Goal: Information Seeking & Learning: Learn about a topic

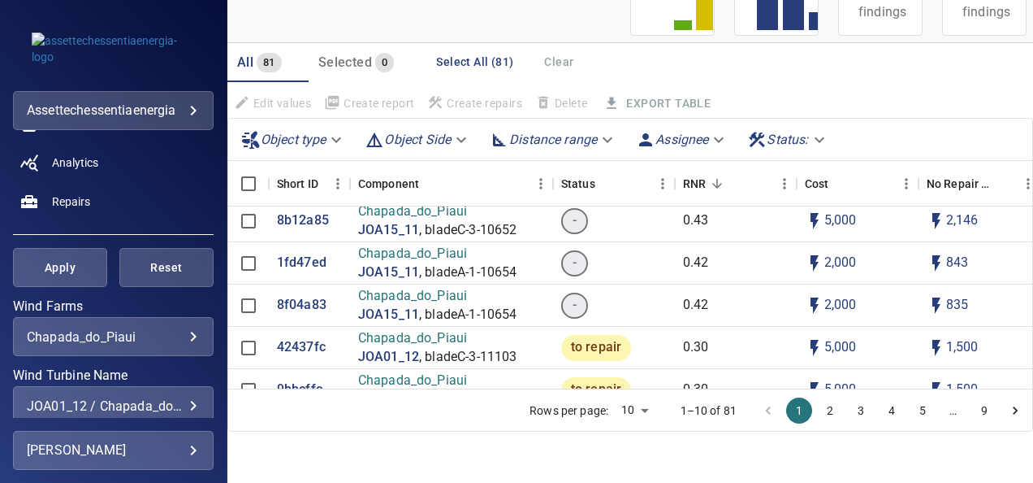
scroll to position [244, 0]
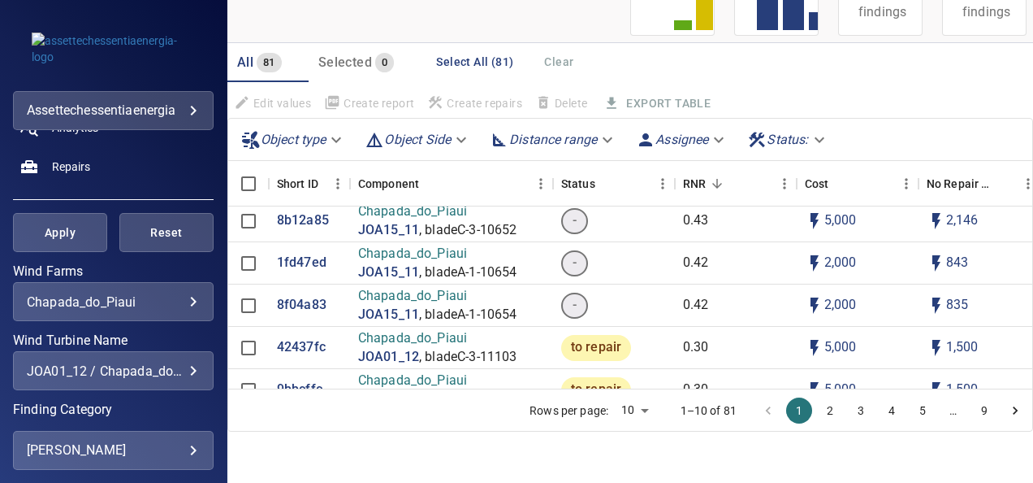
click at [184, 367] on div "JOA01_12 / Chapada_do_Piaui, JOA15_11 / Chapada_do_Piaui, JOA12_12 / Chapada_do…" at bounding box center [113, 370] width 173 height 15
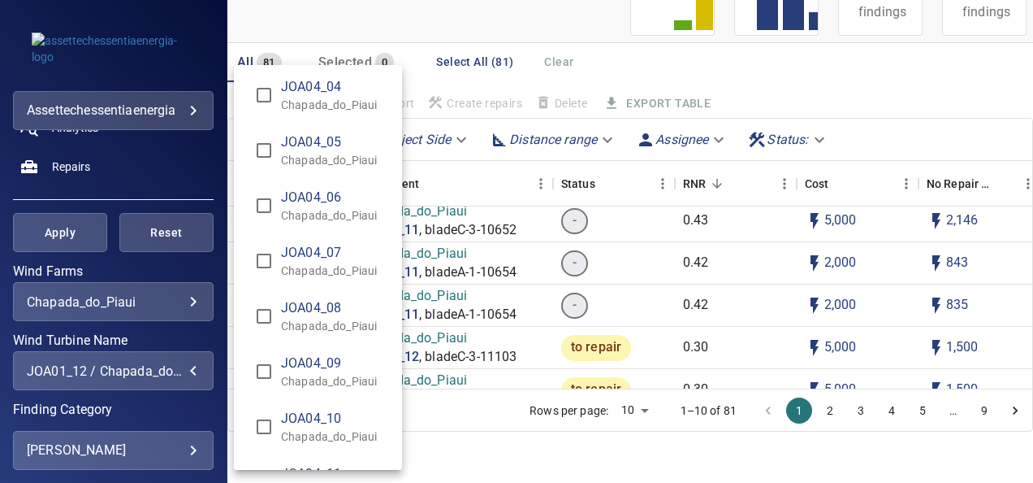
scroll to position [4698, 0]
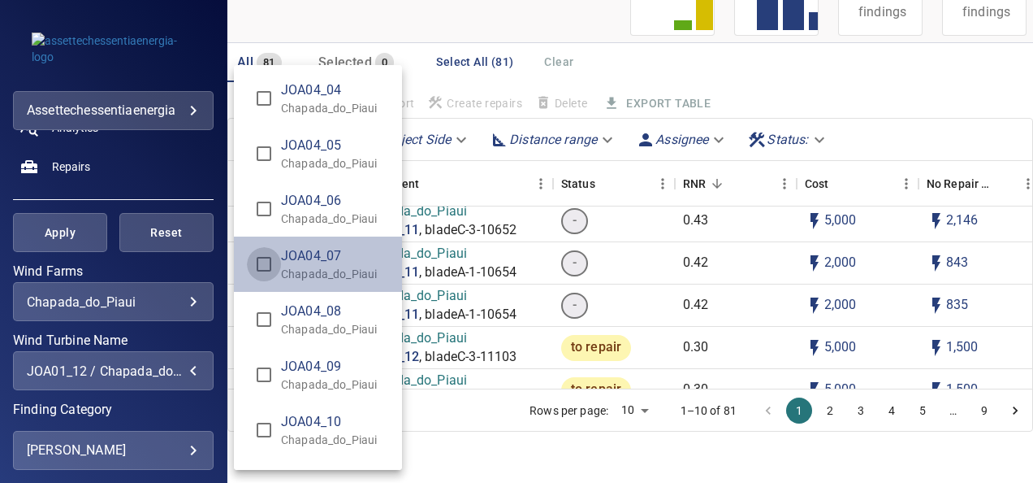
type input "**********"
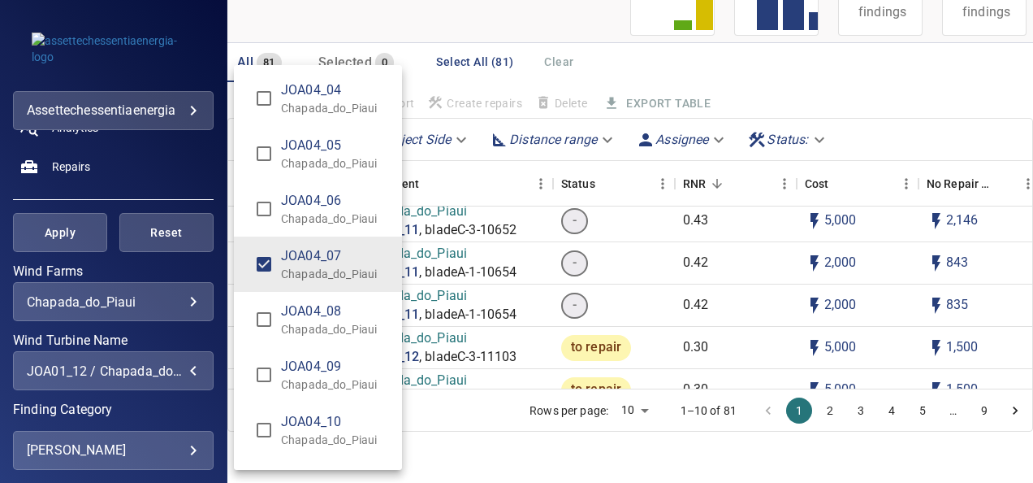
click at [64, 233] on div "Wind Turbine Name" at bounding box center [516, 241] width 1033 height 483
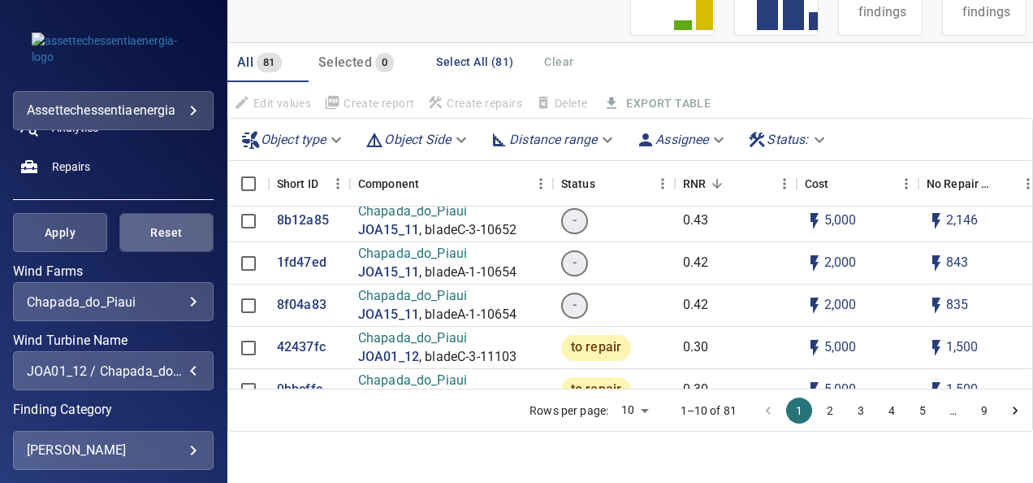
click at [179, 224] on span "Reset" at bounding box center [167, 233] width 54 height 20
type input "**********"
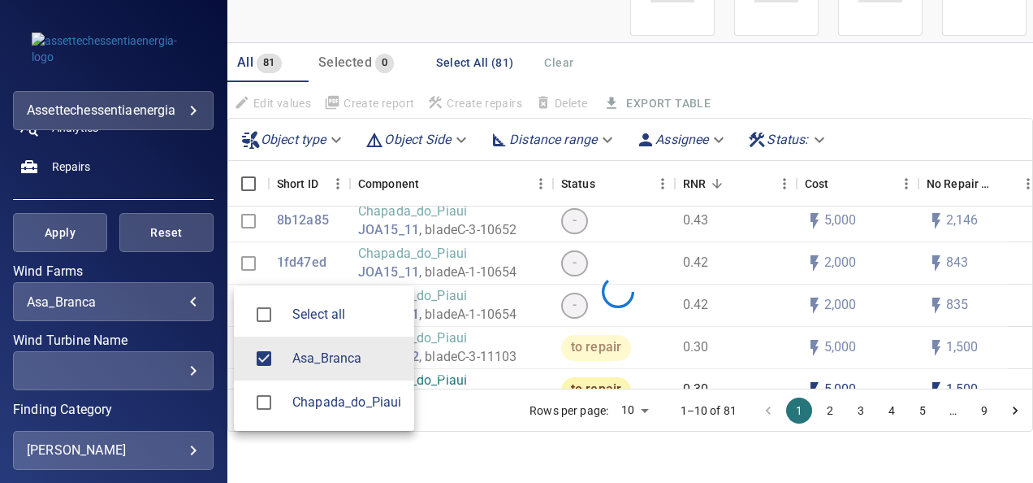
click at [180, 301] on body "**********" at bounding box center [516, 241] width 1033 height 483
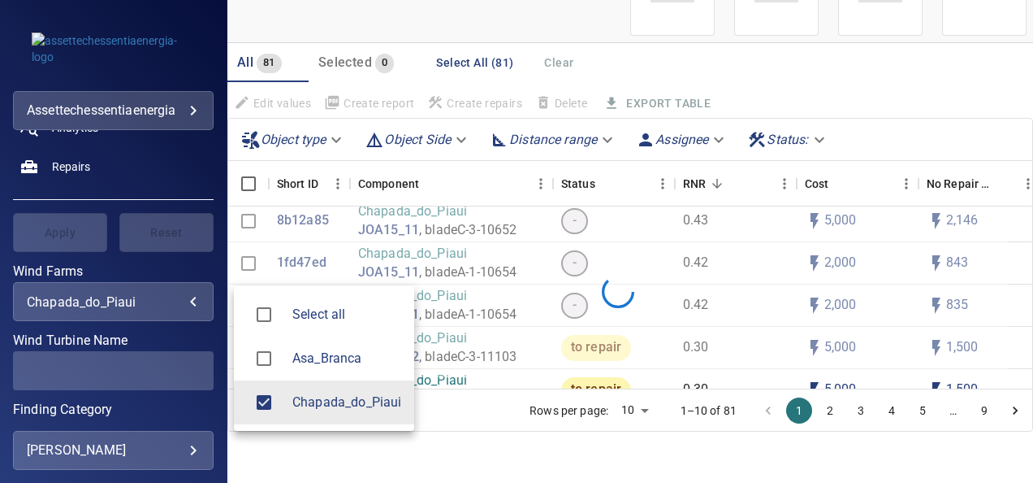
type input "**********"
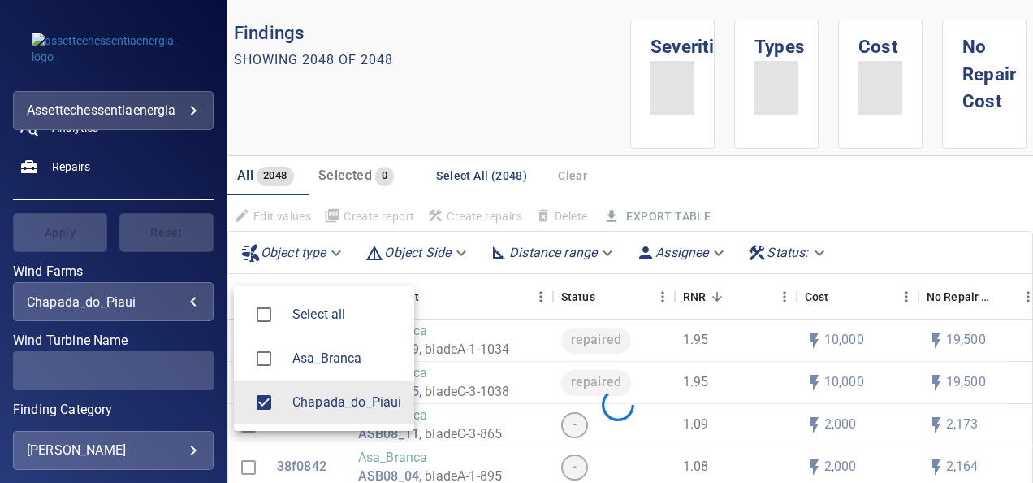
click at [143, 367] on div at bounding box center [516, 241] width 1033 height 483
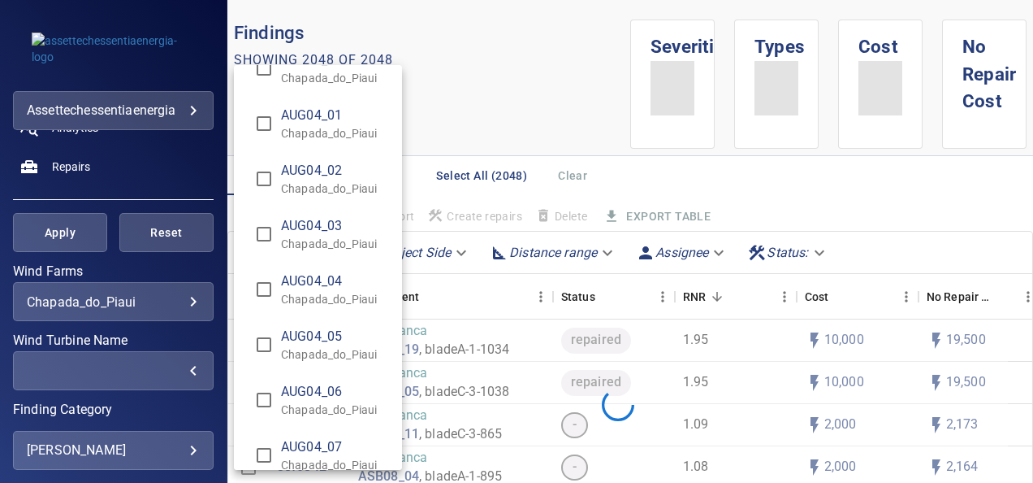
scroll to position [894, 0]
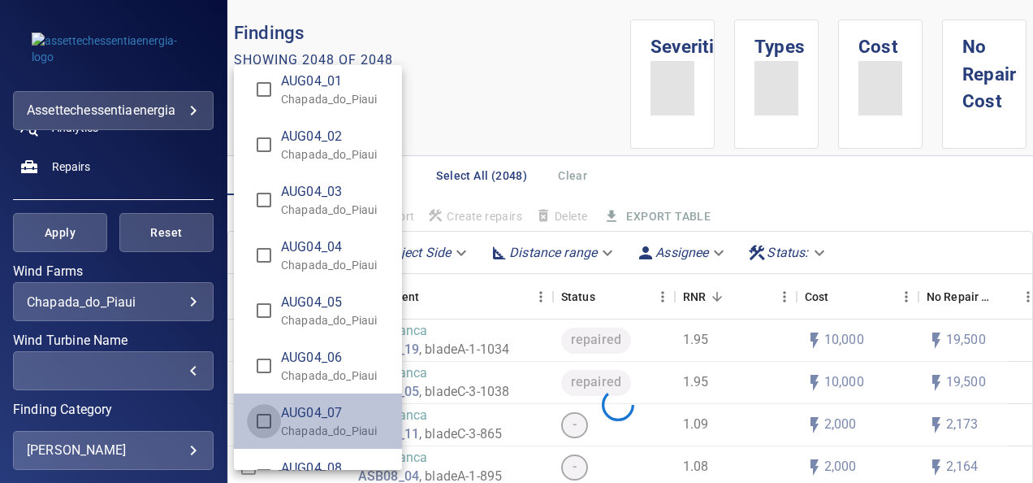
type input "**********"
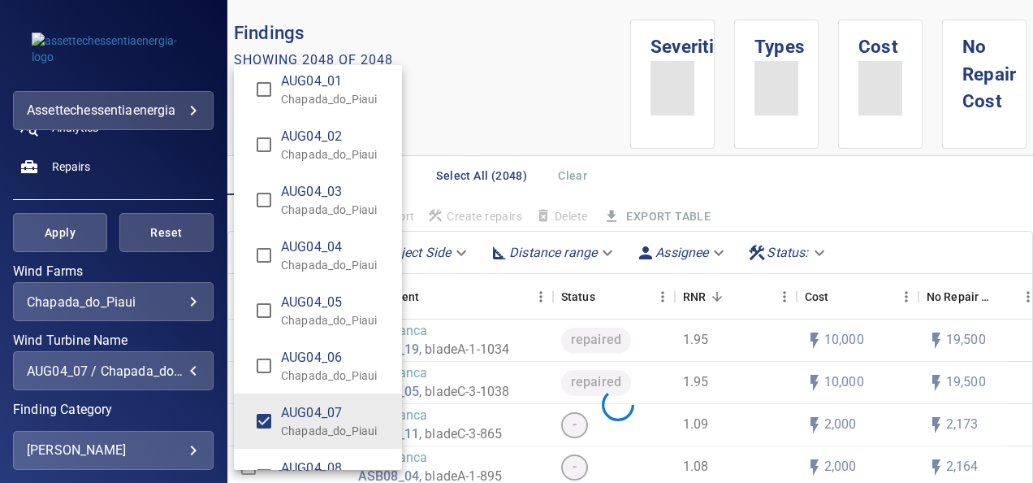
click at [61, 232] on div "Wind Turbine Name" at bounding box center [516, 241] width 1033 height 483
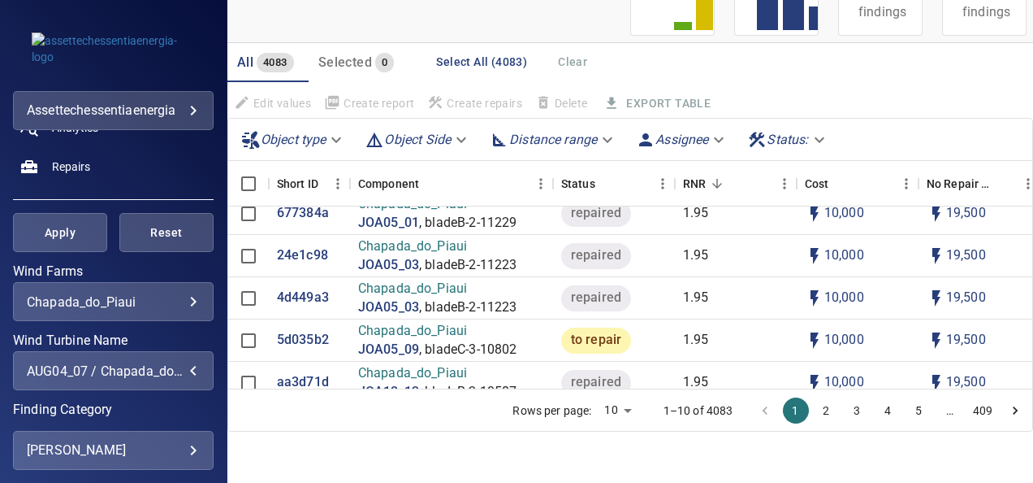
scroll to position [569, 0]
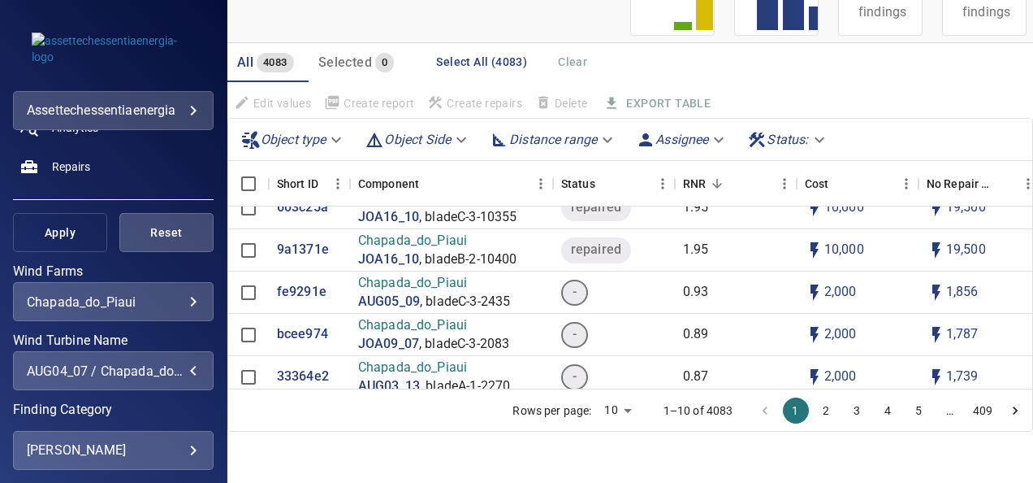
click at [73, 239] on span "Apply" at bounding box center [60, 233] width 54 height 20
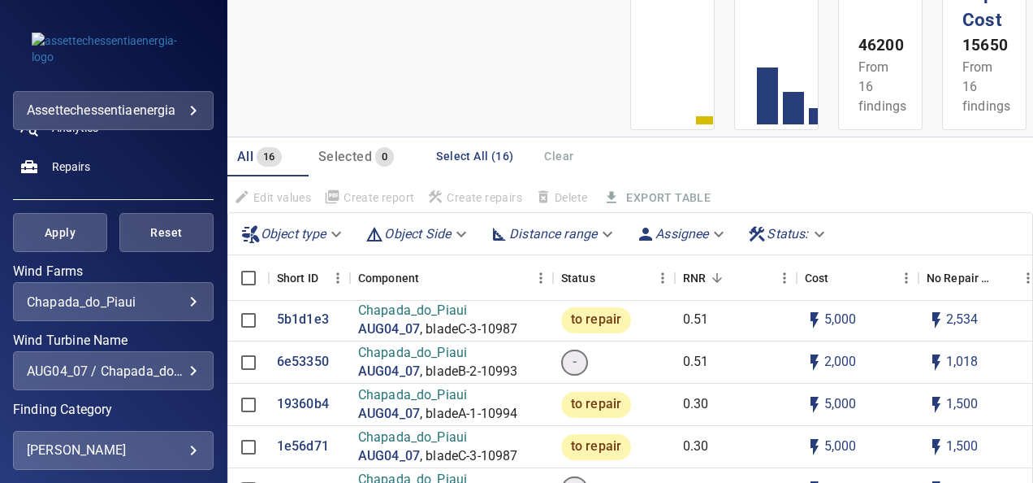
scroll to position [162, 0]
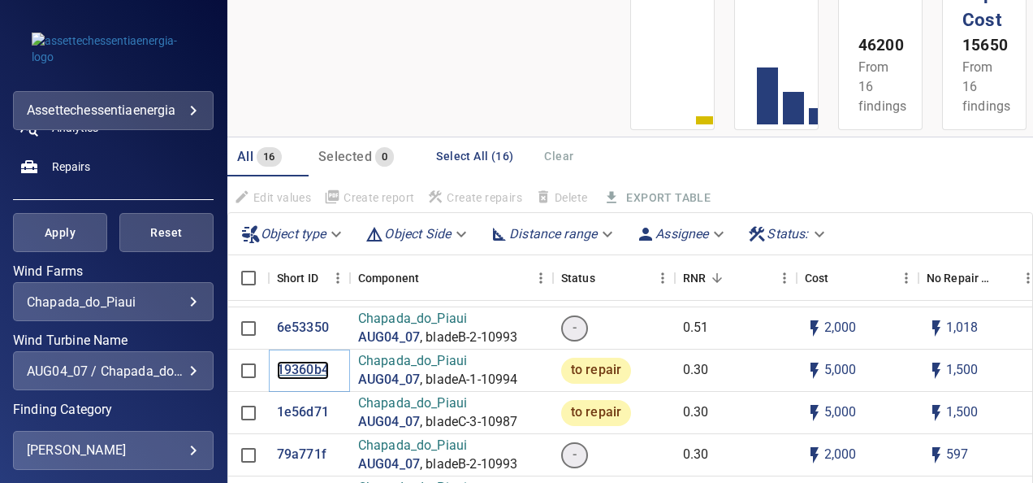
click at [310, 372] on p "19360b4" at bounding box center [303, 370] width 52 height 19
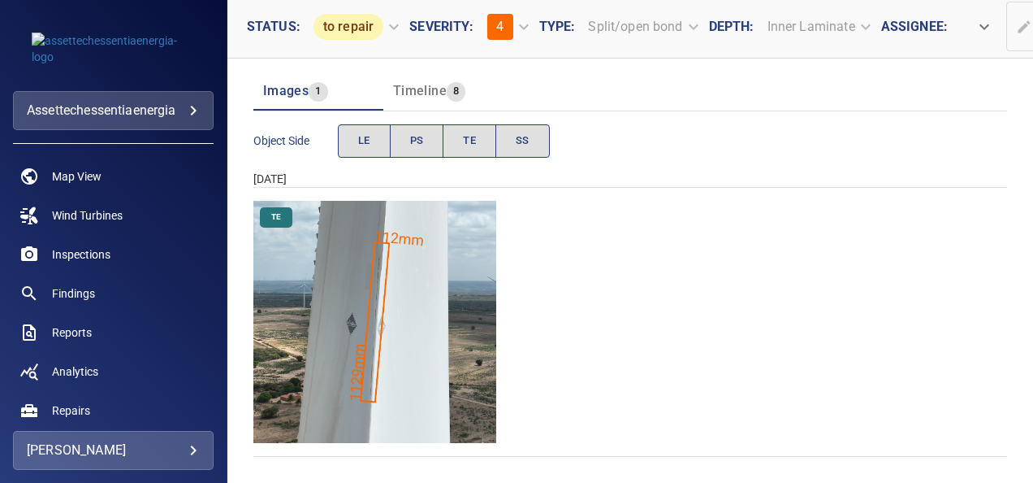
scroll to position [156, 0]
click at [366, 289] on img "Chapada_do_Piaui/AUG04_07/2024-12-16-1/2024-12-16-1/image54wp54.jpg" at bounding box center [374, 322] width 243 height 243
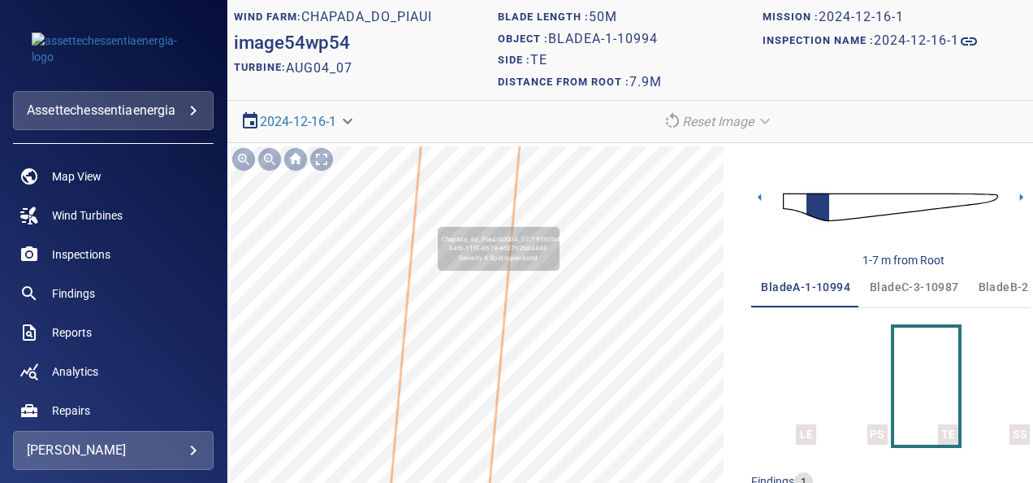
click at [473, 214] on icon at bounding box center [445, 431] width 181 height 971
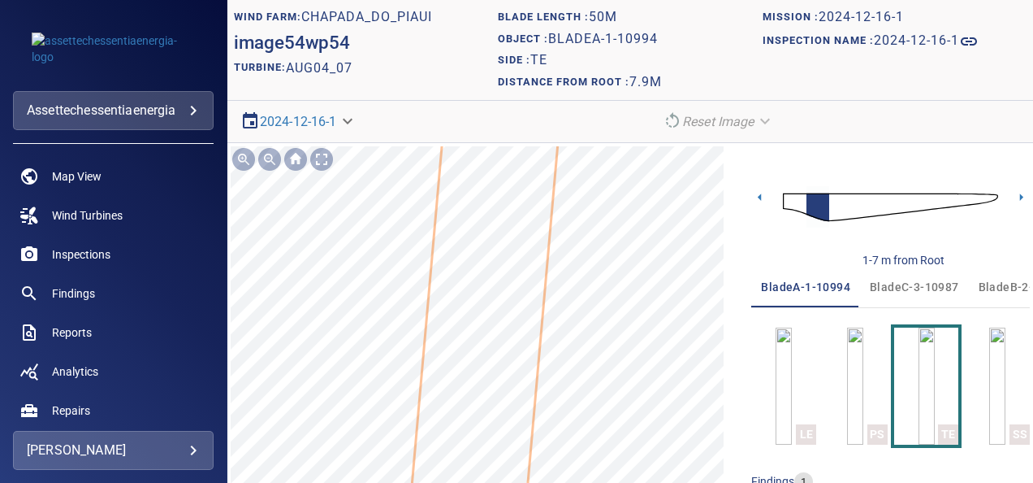
scroll to position [110, 0]
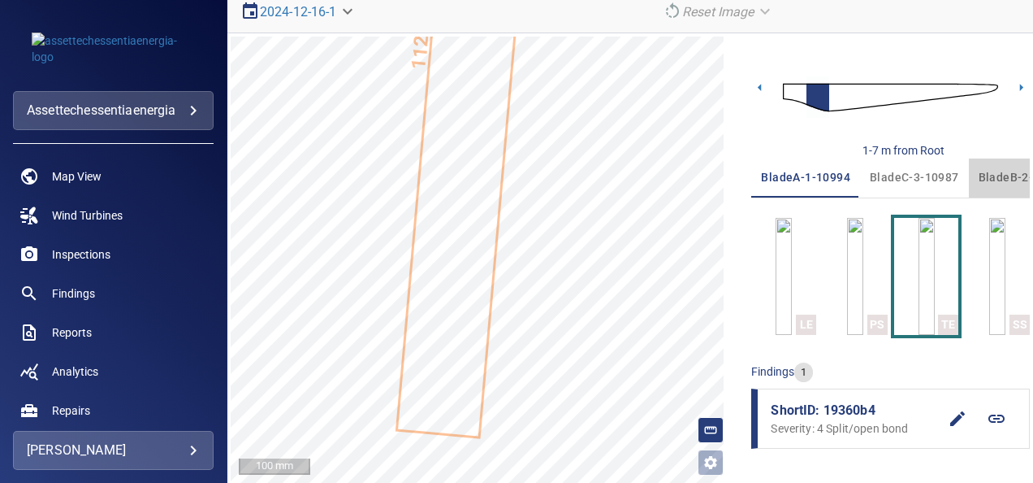
click at [985, 174] on span "bladeB-2-10993" at bounding box center [1023, 177] width 89 height 20
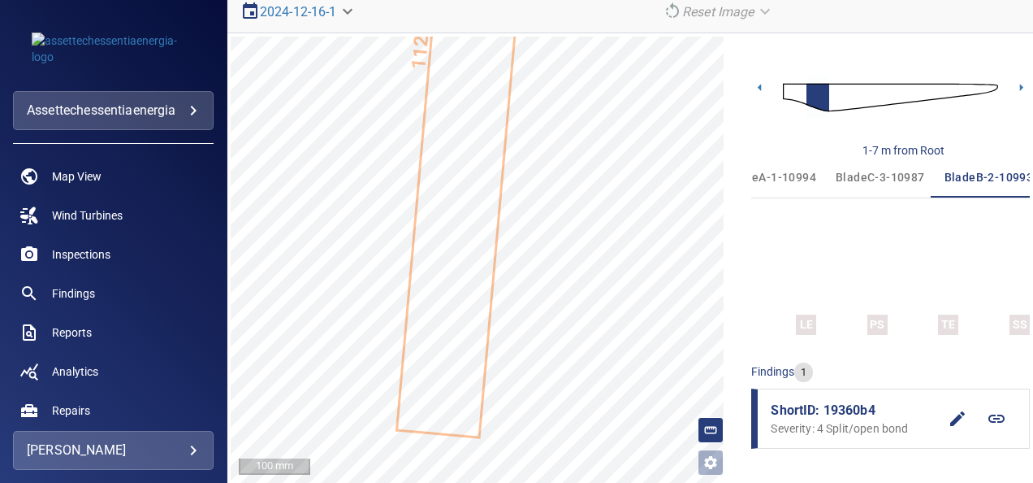
scroll to position [0, 45]
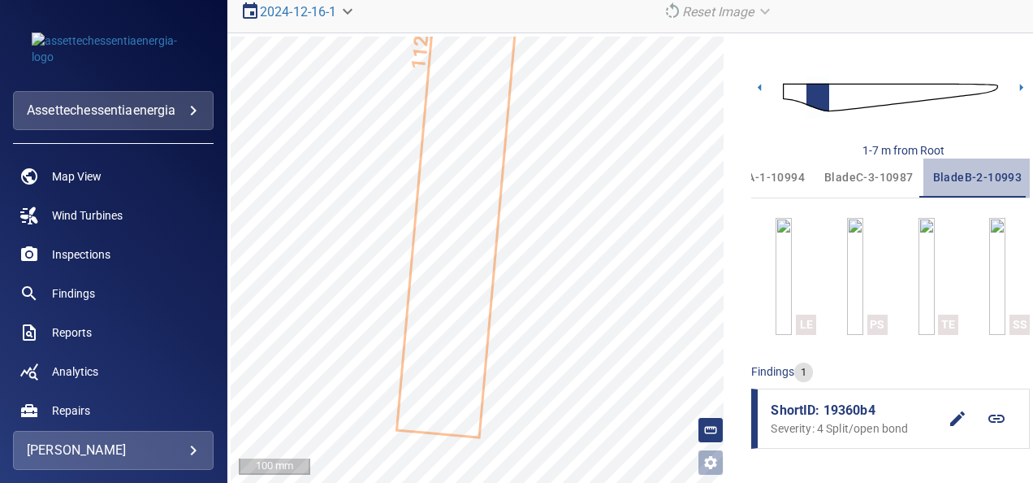
click at [985, 174] on span "bladeB-2-10993" at bounding box center [977, 177] width 89 height 20
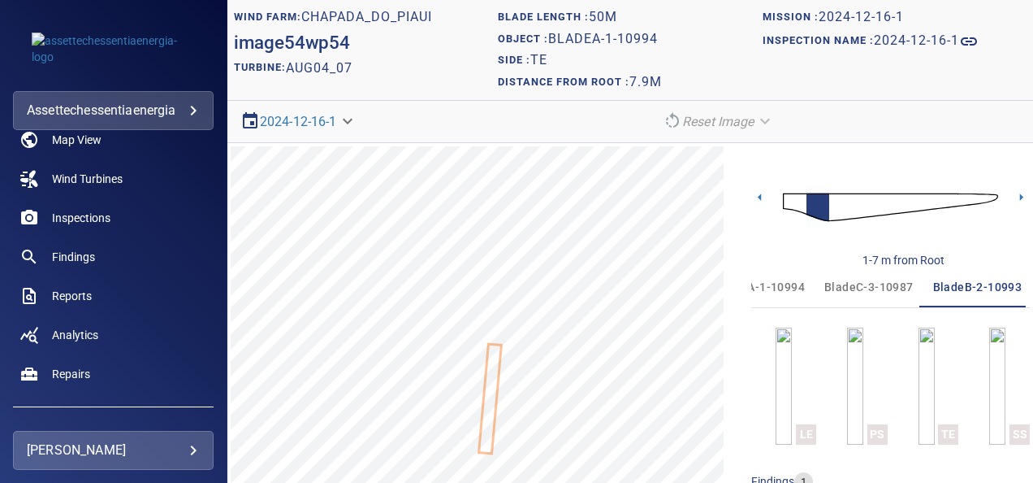
scroll to position [33, 0]
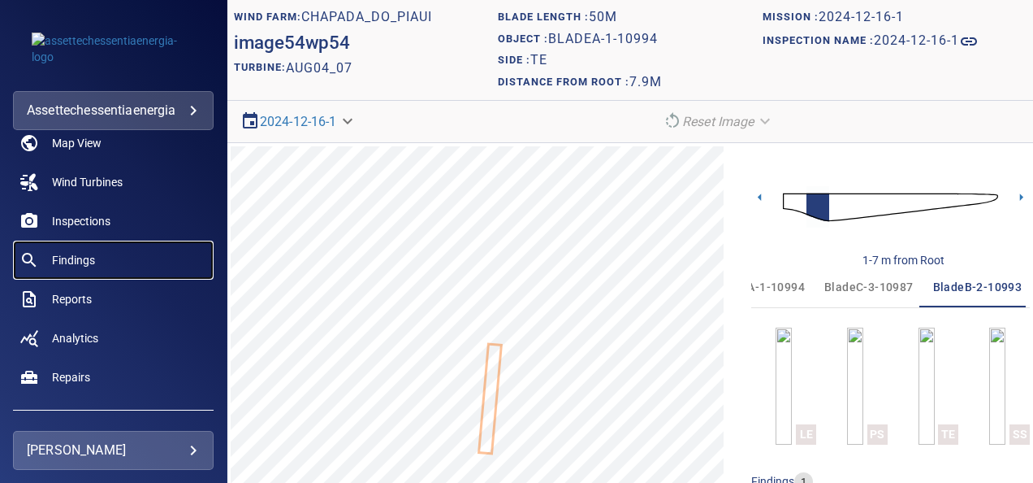
click at [79, 260] on span "Findings" at bounding box center [73, 260] width 43 height 16
